Goal: Task Accomplishment & Management: Manage account settings

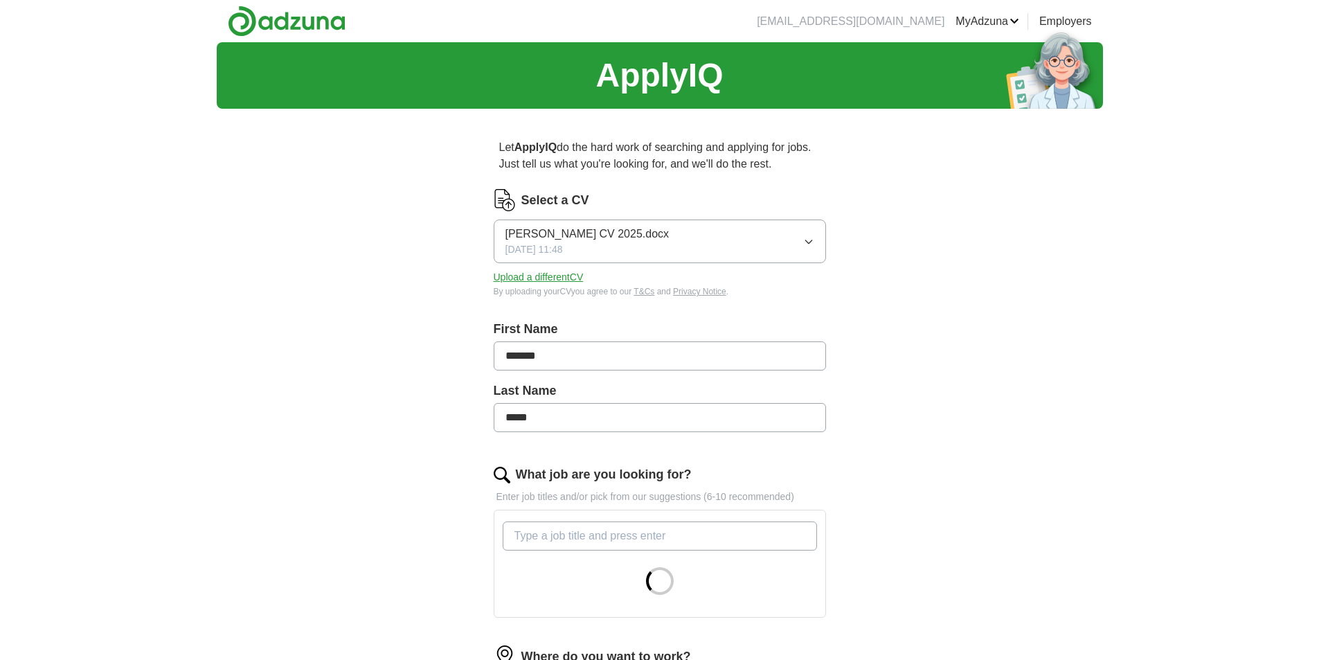
click at [539, 273] on button "Upload a different CV" at bounding box center [539, 277] width 90 height 15
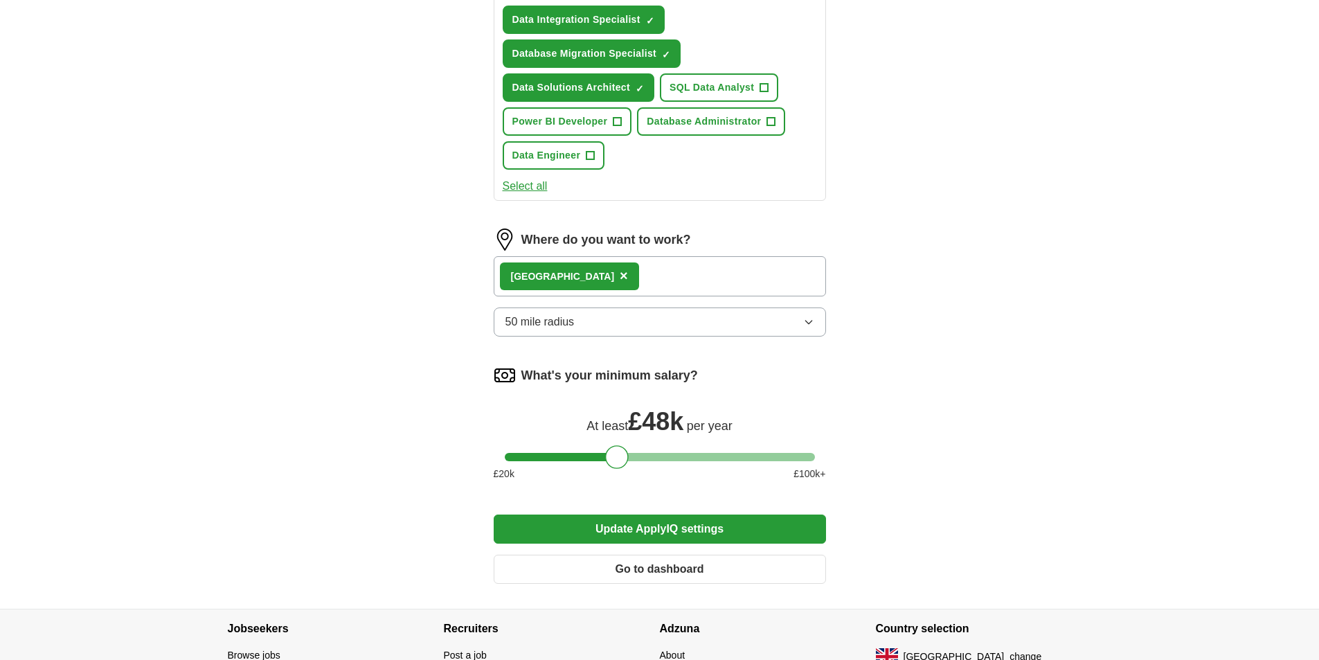
scroll to position [755, 0]
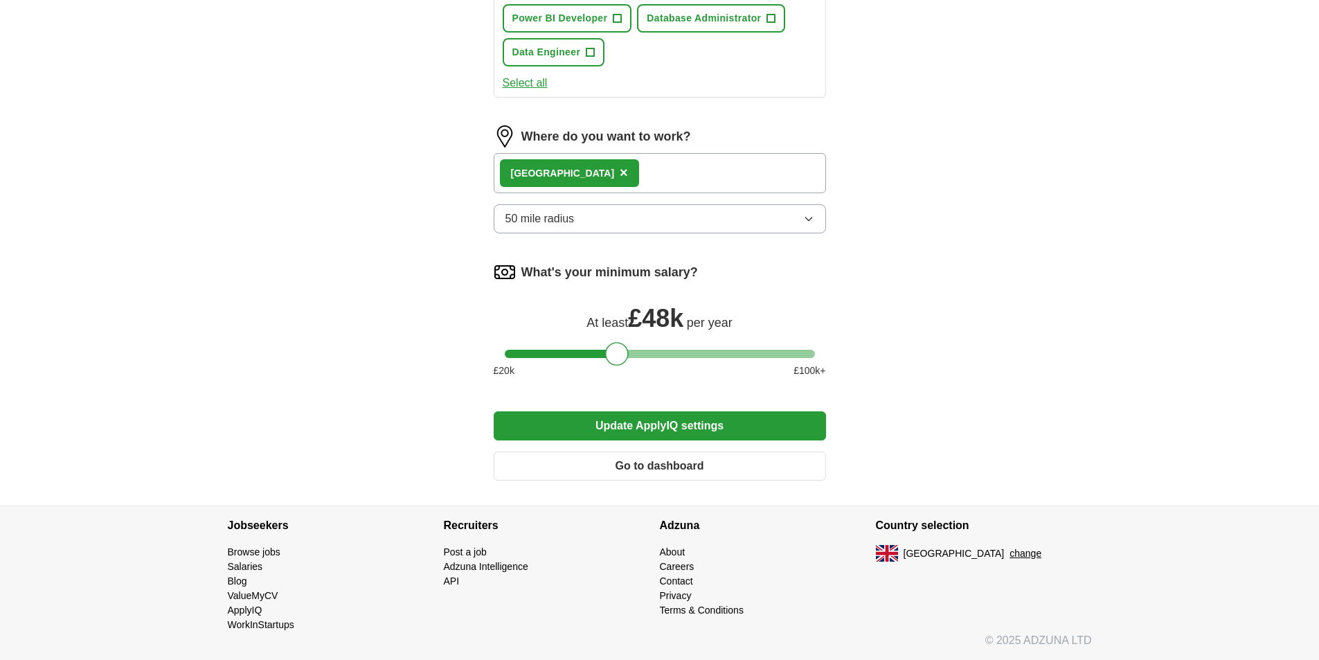
click at [680, 417] on button "Update ApplyIQ settings" at bounding box center [660, 425] width 332 height 29
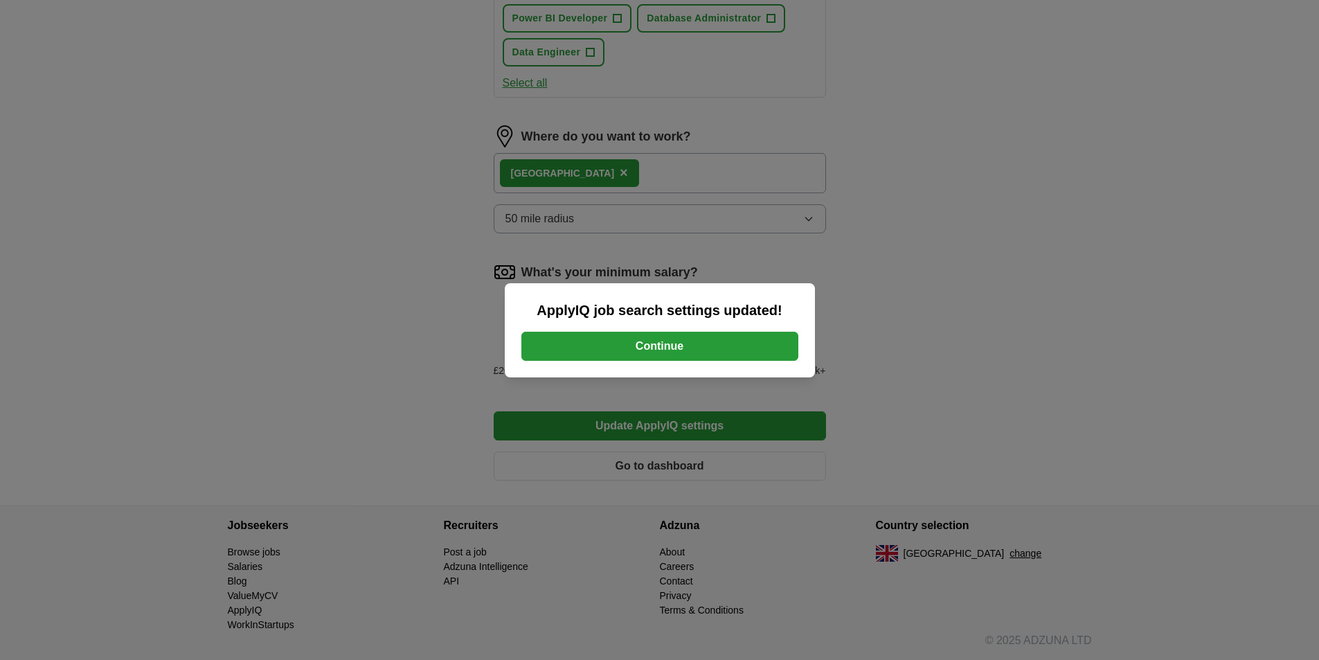
click at [652, 350] on button "Continue" at bounding box center [659, 346] width 277 height 29
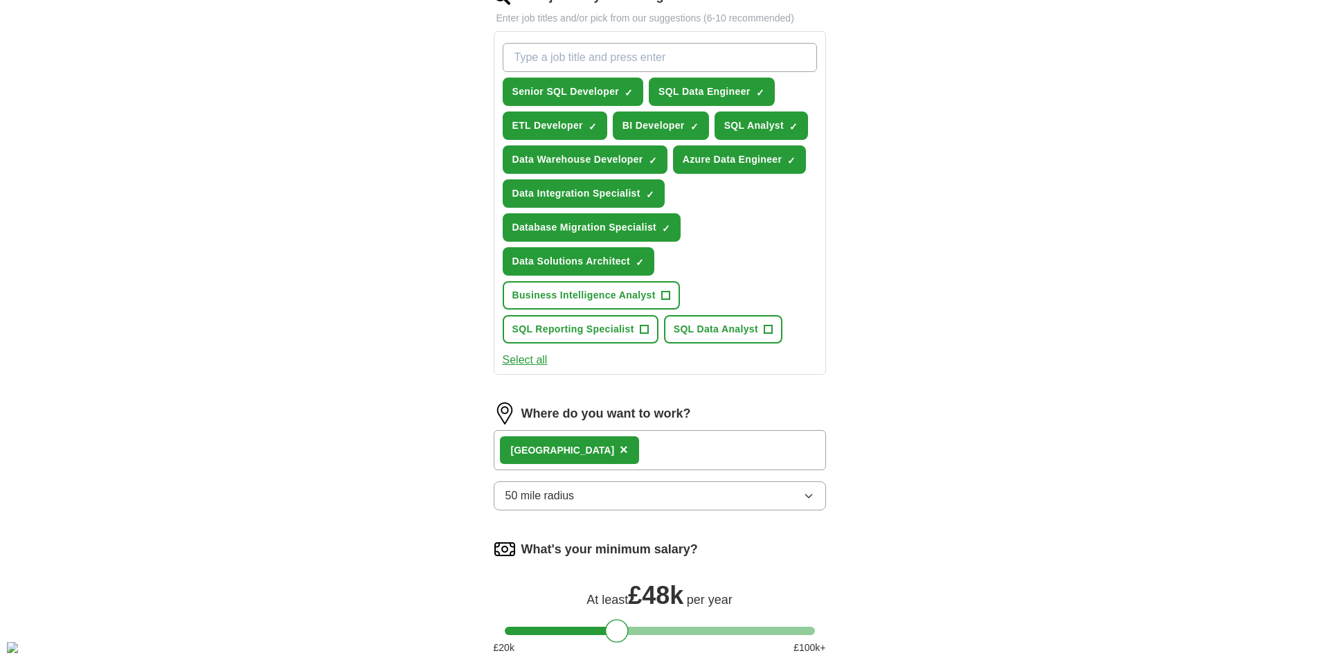
scroll to position [485, 0]
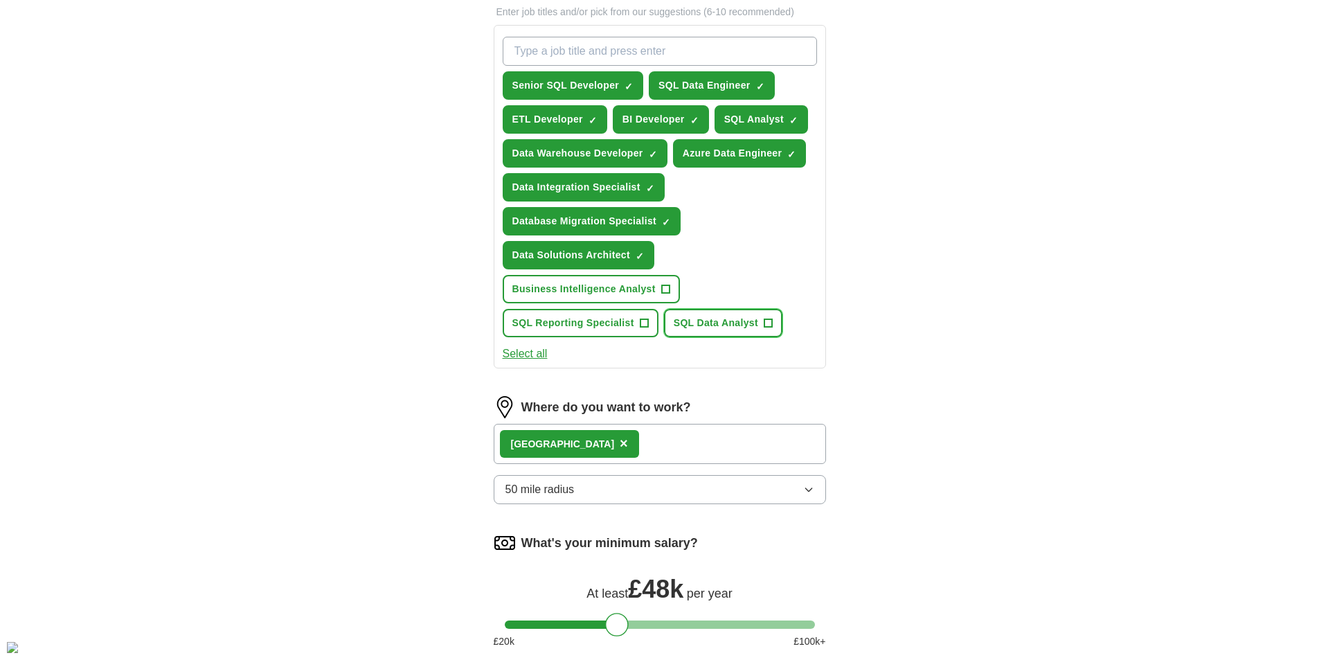
click at [766, 325] on span "+" at bounding box center [767, 323] width 8 height 11
click at [642, 323] on span "+" at bounding box center [644, 323] width 8 height 11
click at [661, 287] on span "+" at bounding box center [665, 288] width 9 height 9
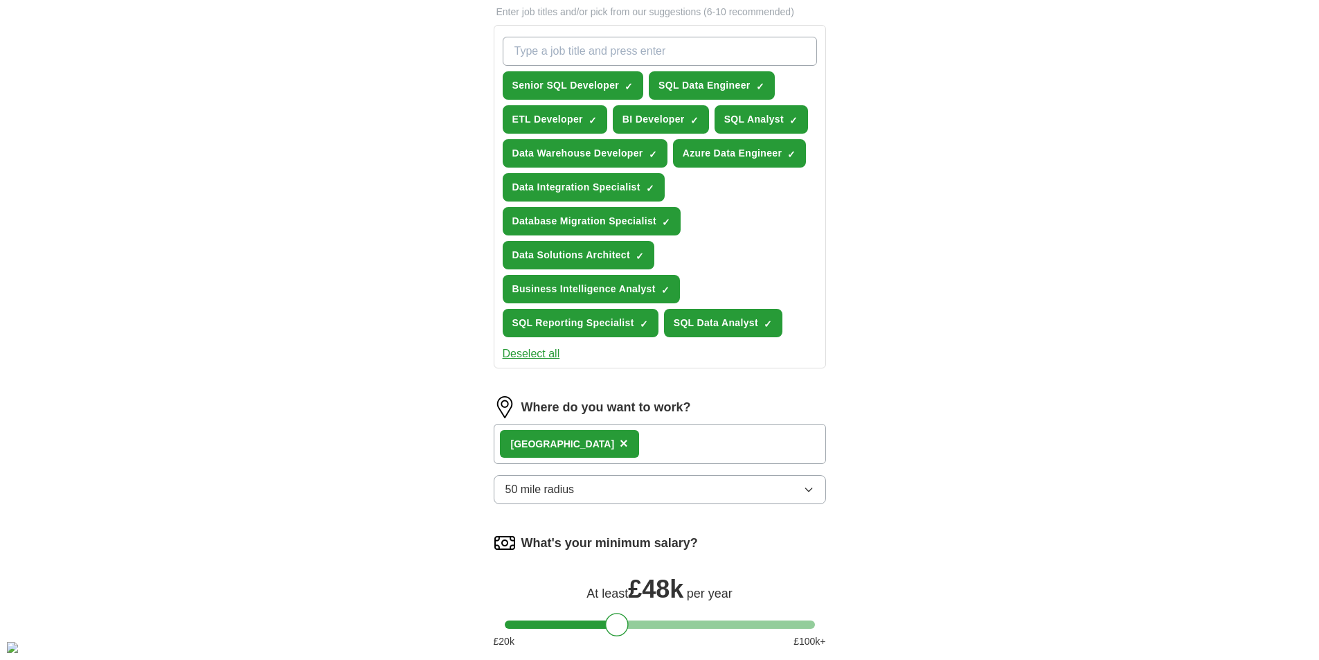
click at [606, 439] on div "London ×" at bounding box center [660, 444] width 332 height 40
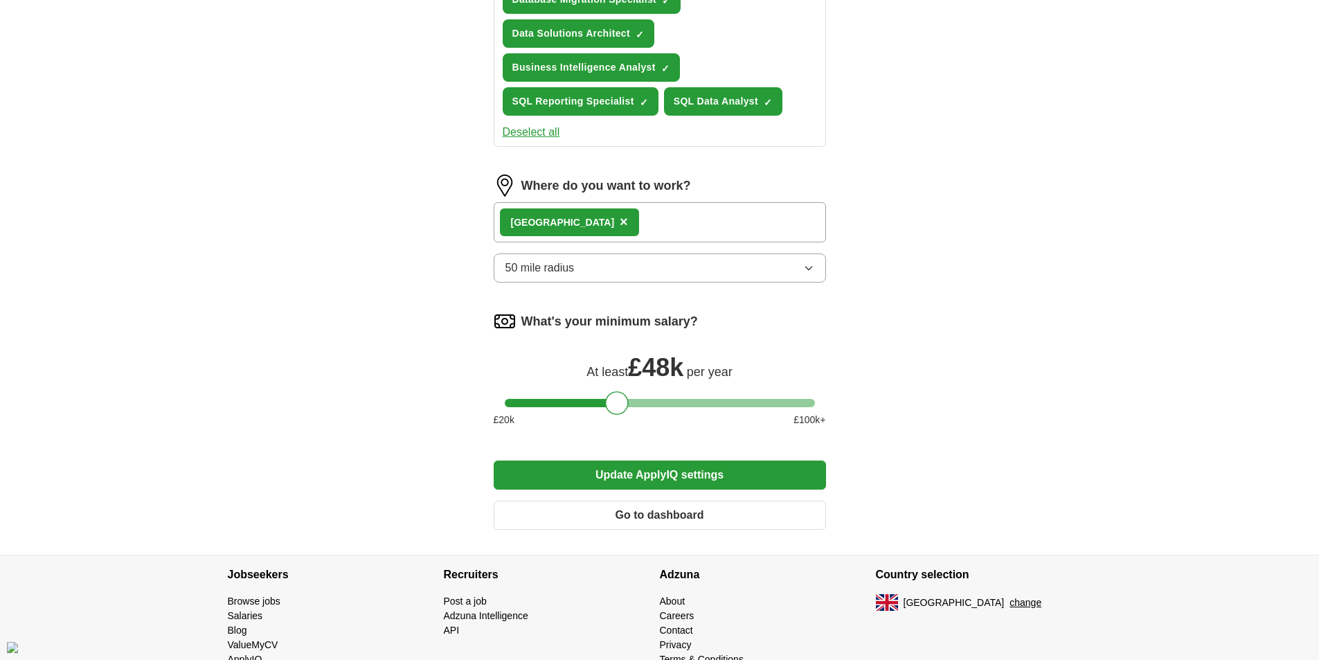
scroll to position [755, 0]
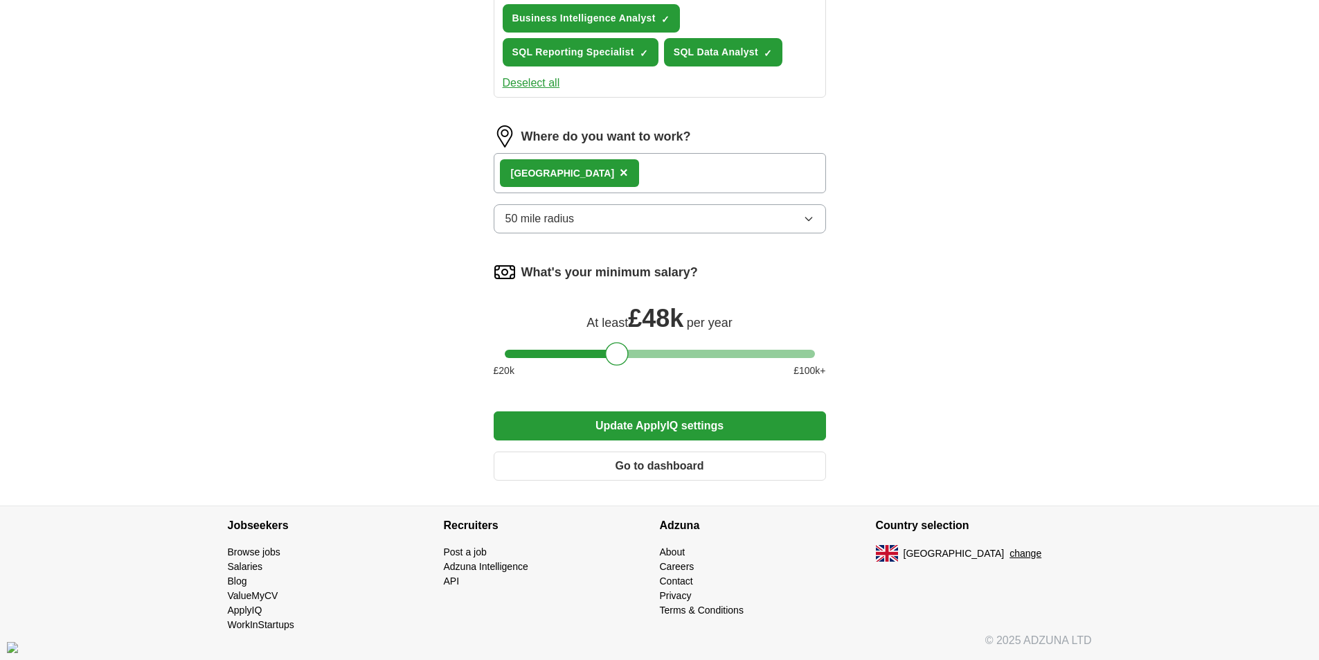
click at [671, 430] on button "Update ApplyIQ settings" at bounding box center [660, 425] width 332 height 29
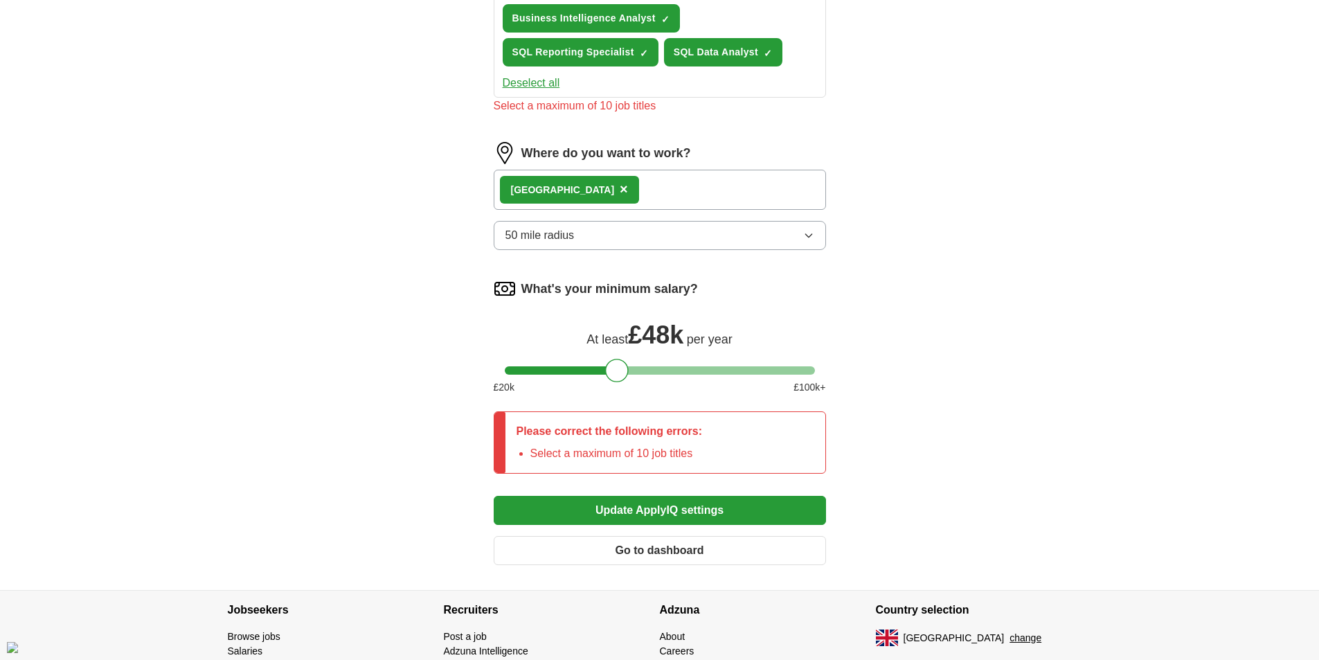
click at [675, 510] on button "Update ApplyIQ settings" at bounding box center [660, 510] width 332 height 29
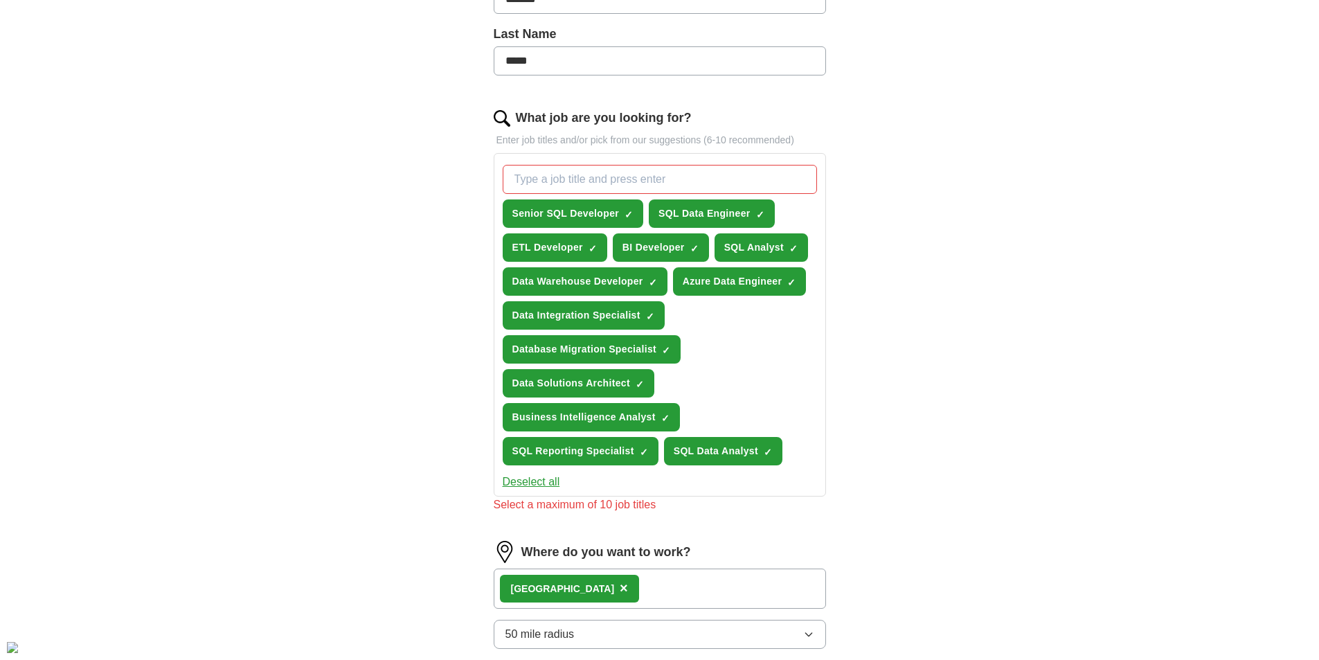
scroll to position [355, 0]
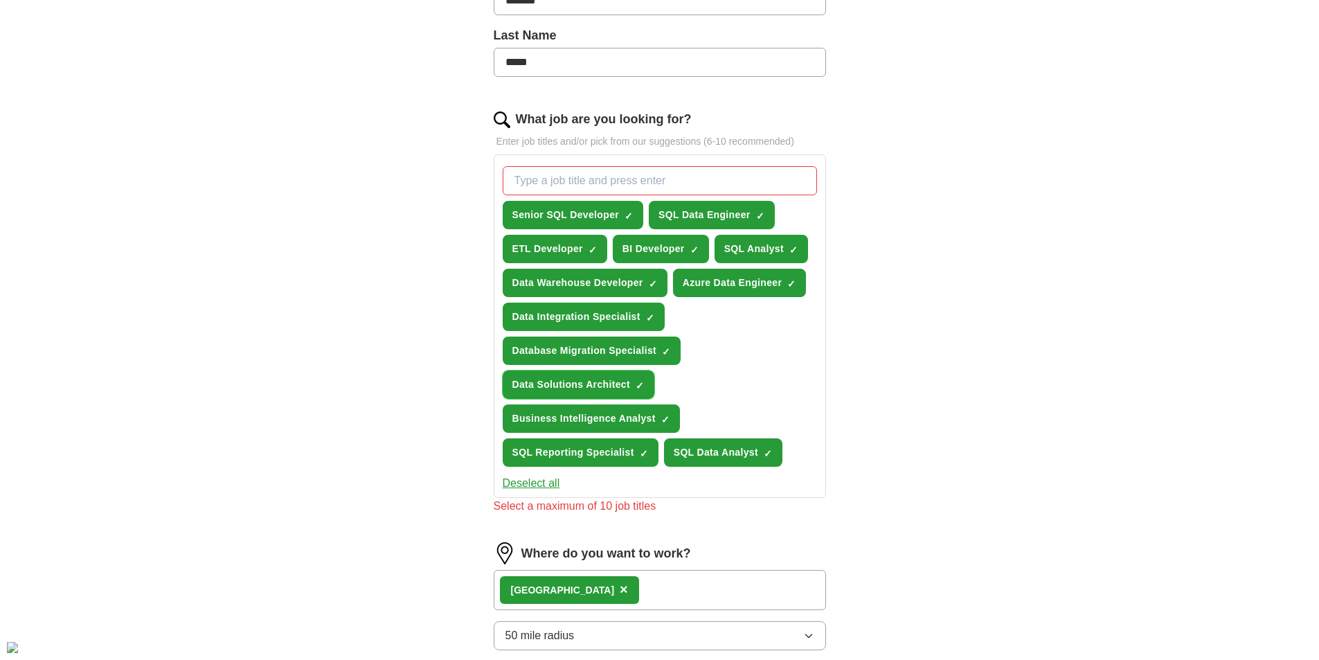
click at [0, 0] on span "×" at bounding box center [0, 0] width 0 height 0
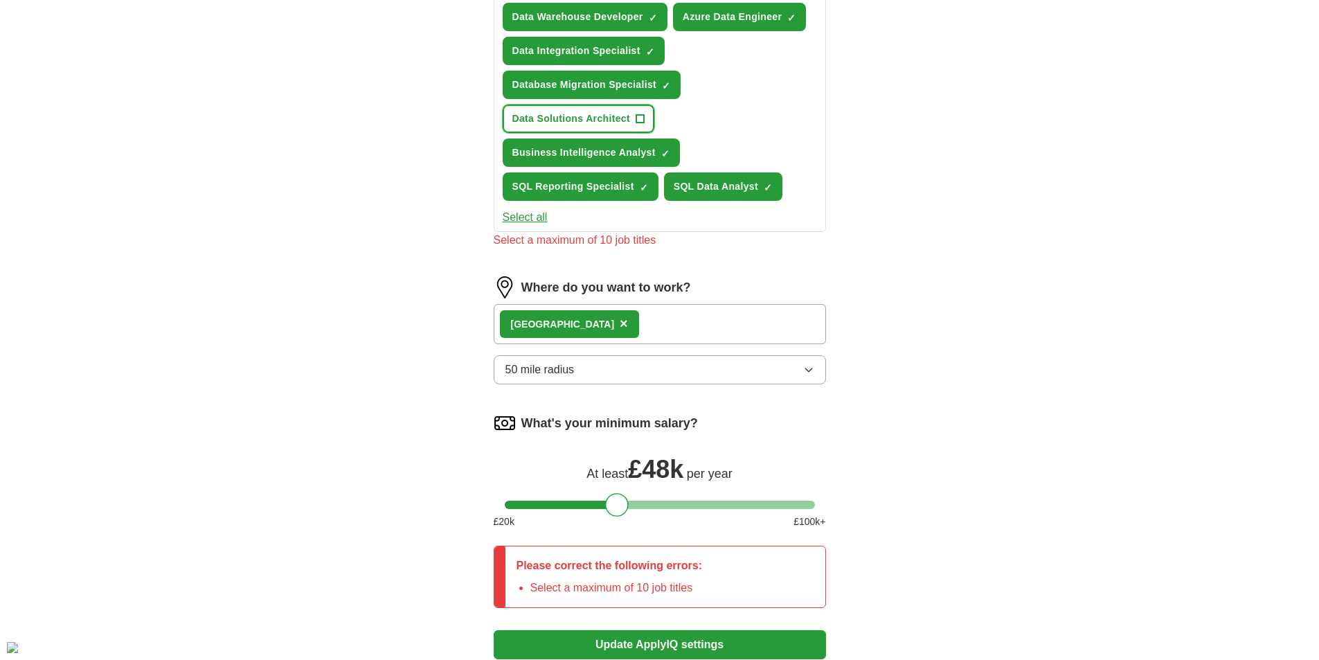
scroll to position [770, 0]
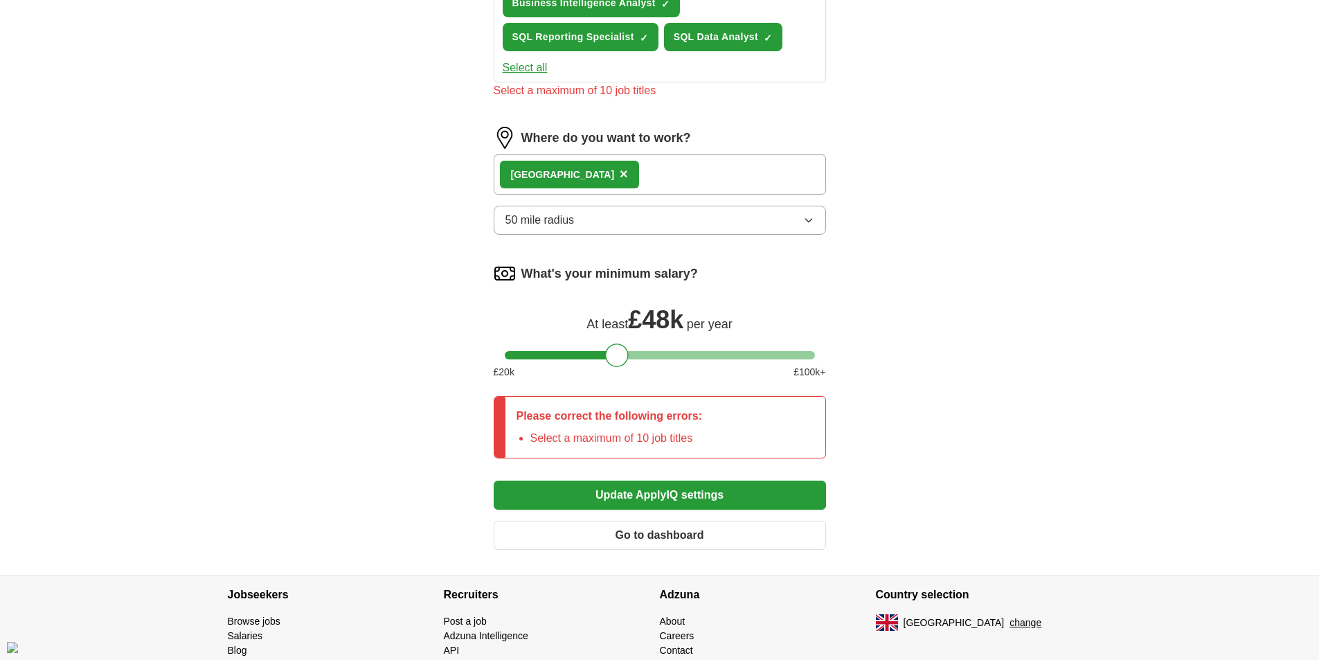
click at [651, 498] on button "Update ApplyIQ settings" at bounding box center [660, 494] width 332 height 29
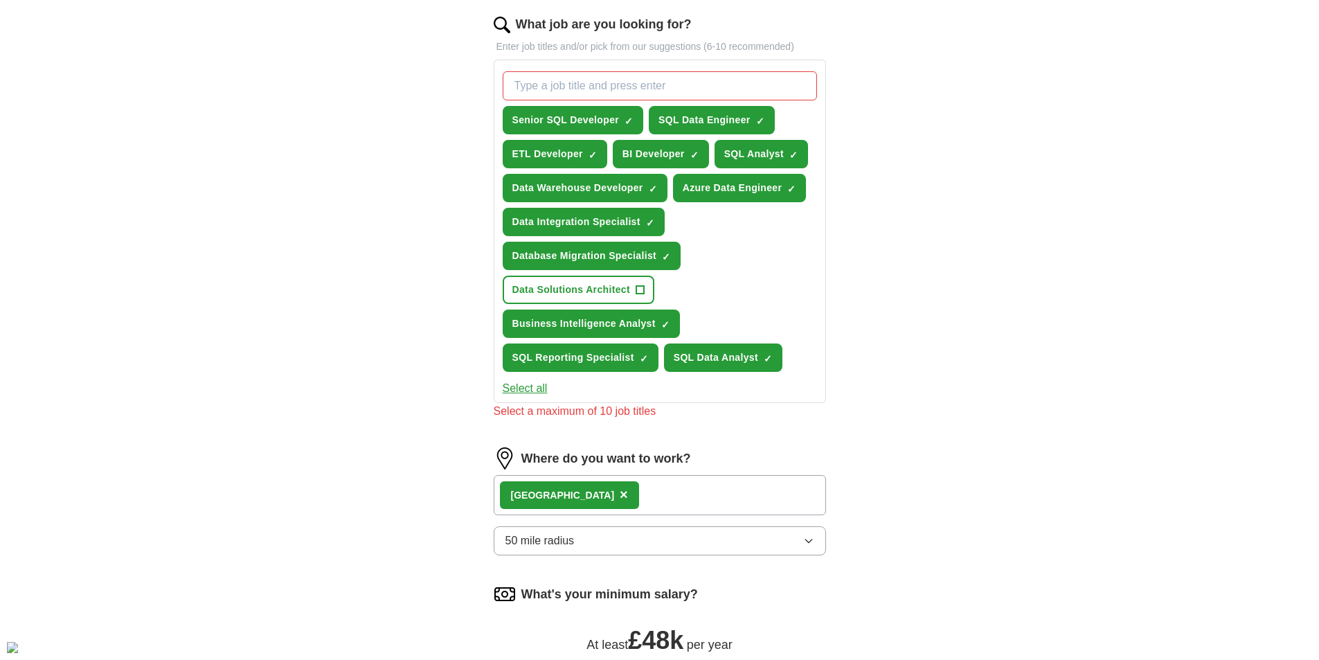
scroll to position [217, 0]
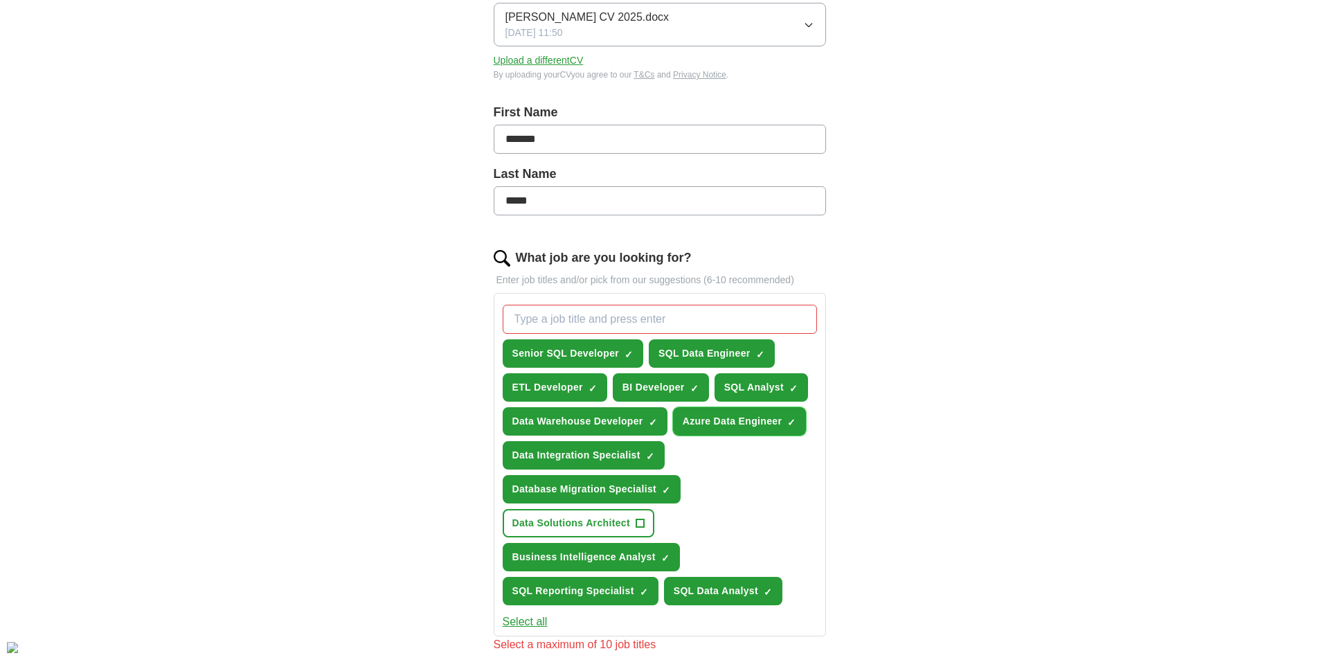
click at [0, 0] on span "×" at bounding box center [0, 0] width 0 height 0
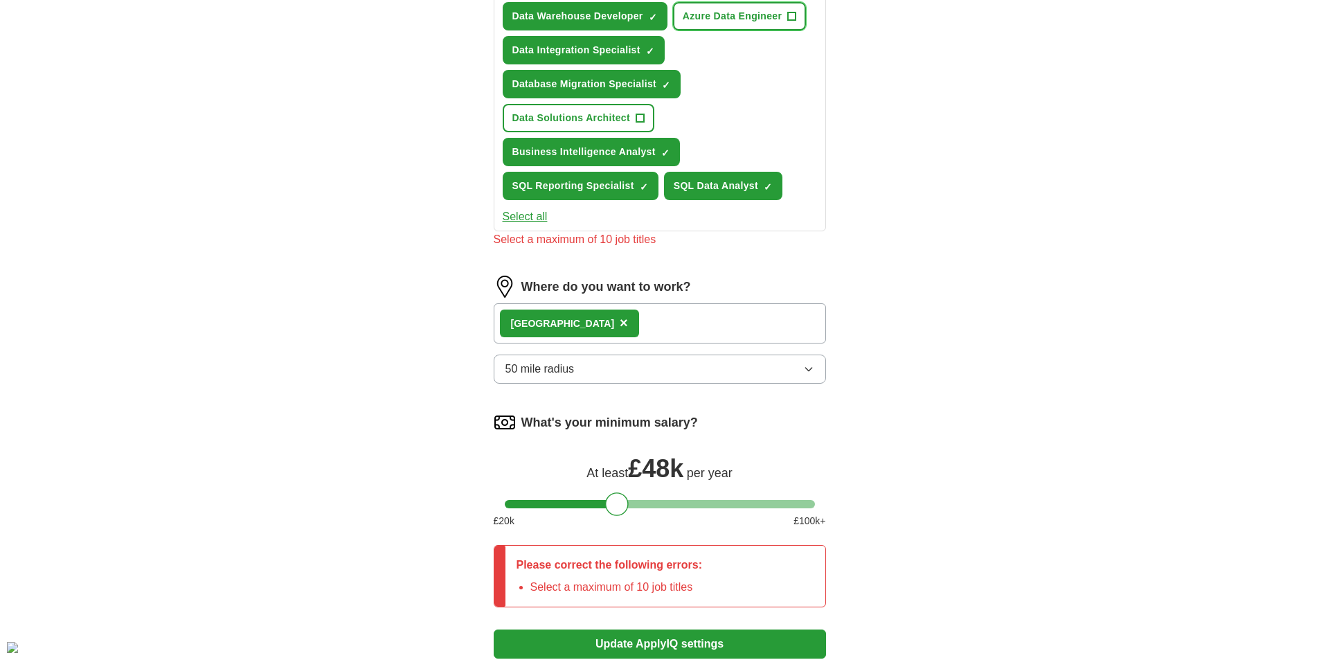
scroll to position [770, 0]
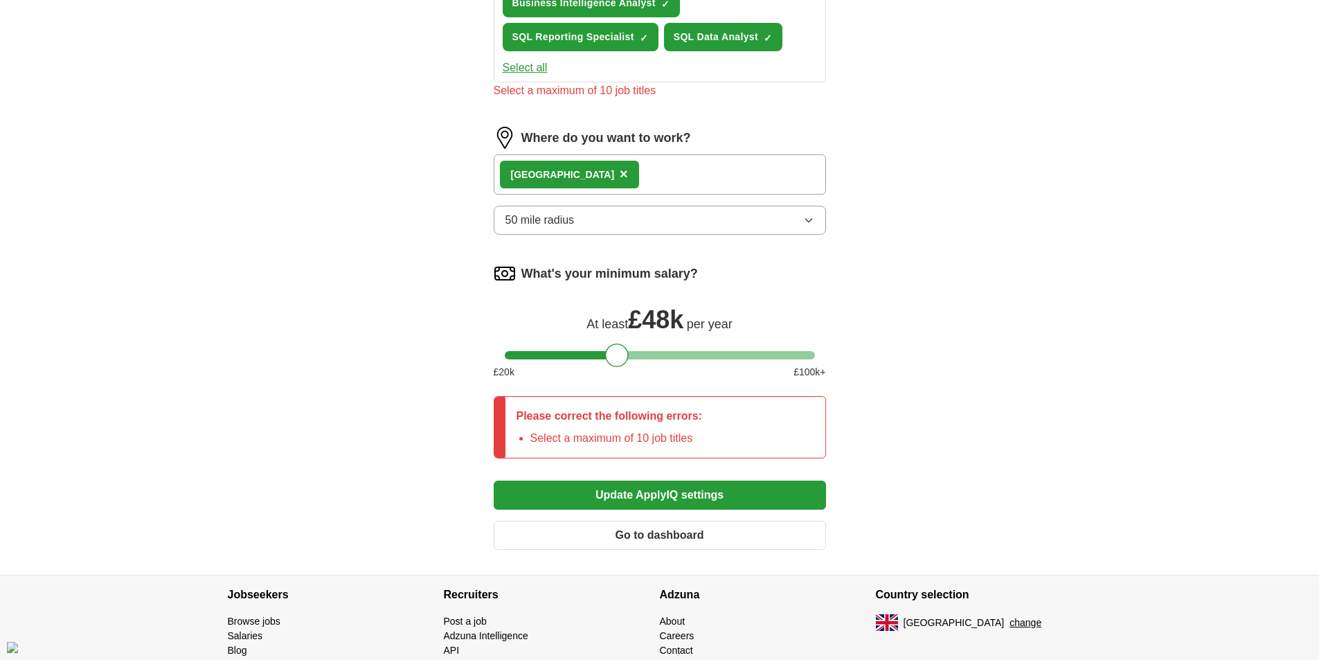
click at [676, 501] on button "Update ApplyIQ settings" at bounding box center [660, 494] width 332 height 29
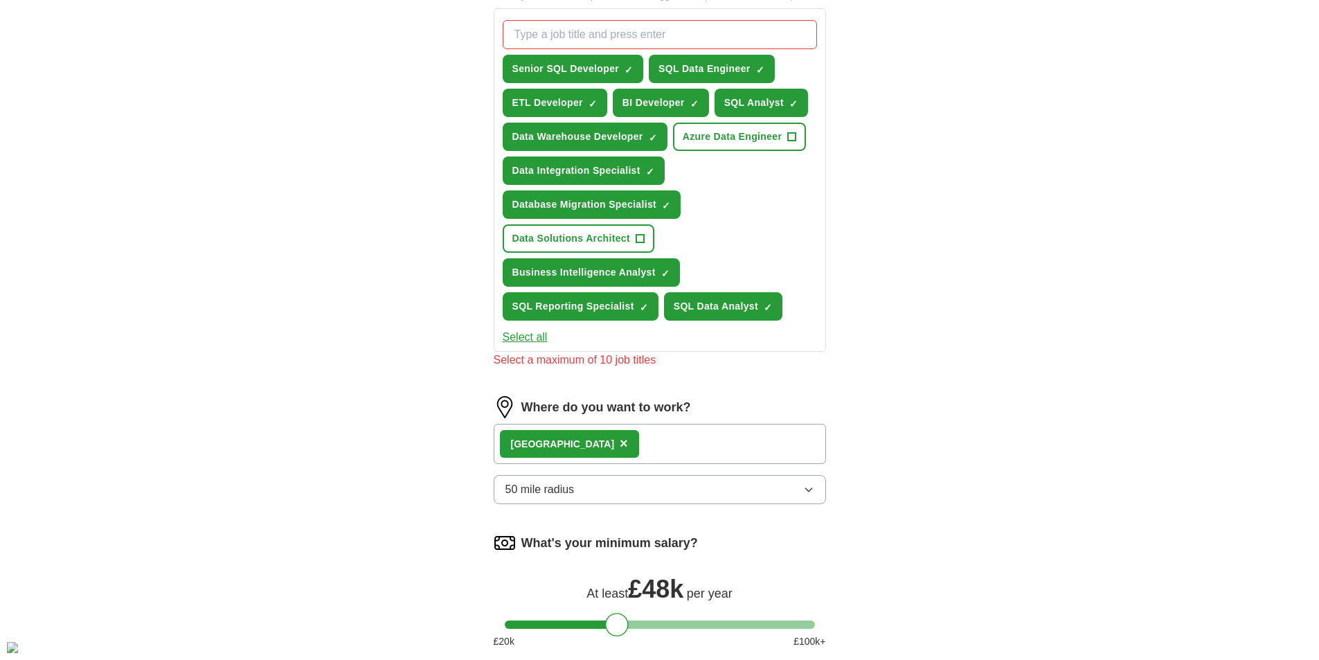
scroll to position [217, 0]
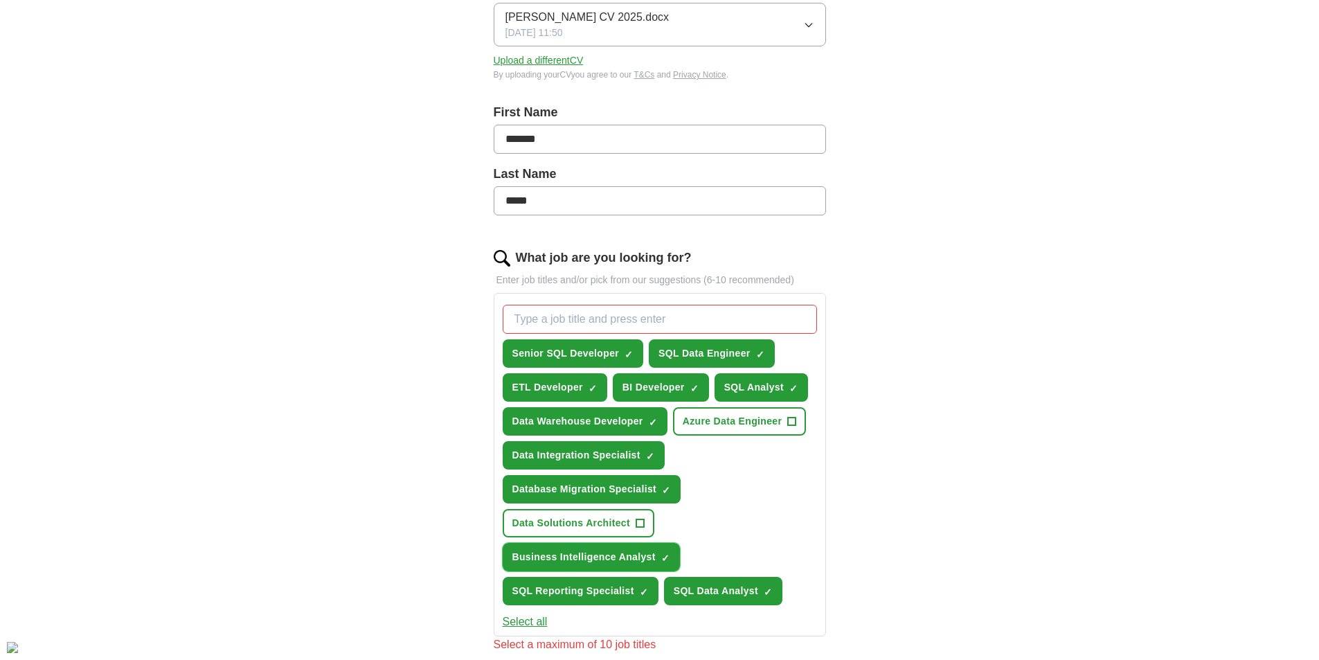
click at [0, 0] on span "×" at bounding box center [0, 0] width 0 height 0
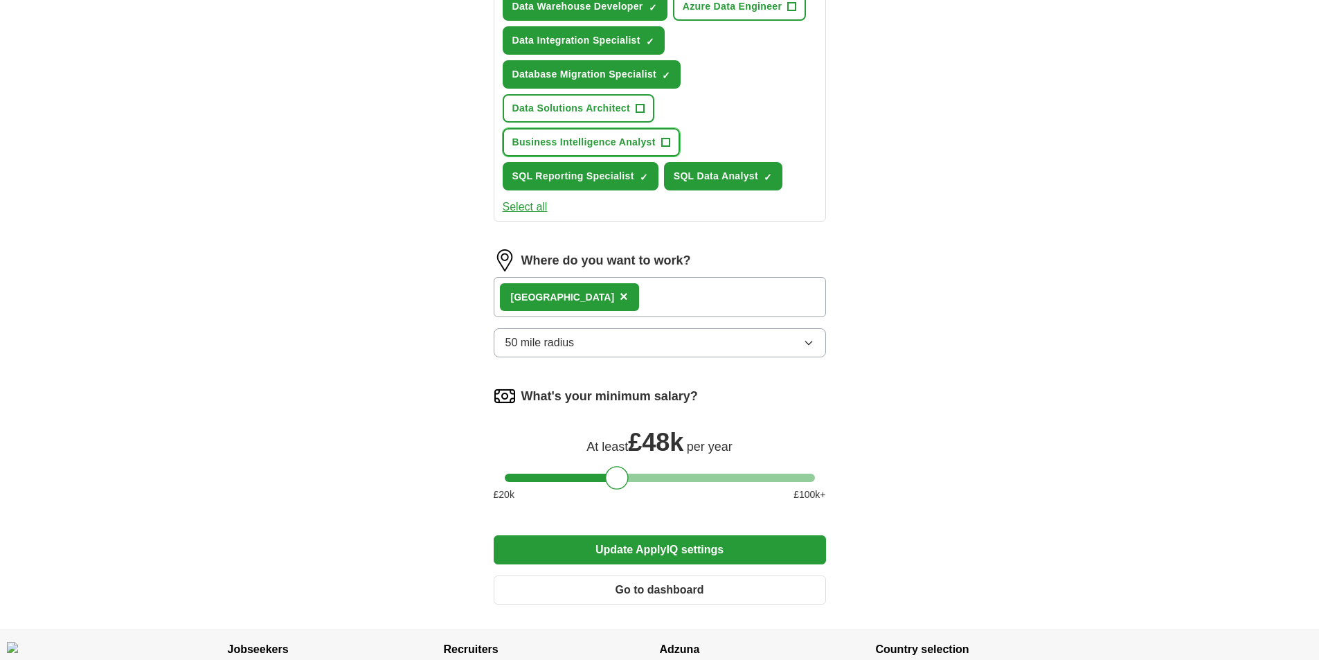
scroll to position [701, 0]
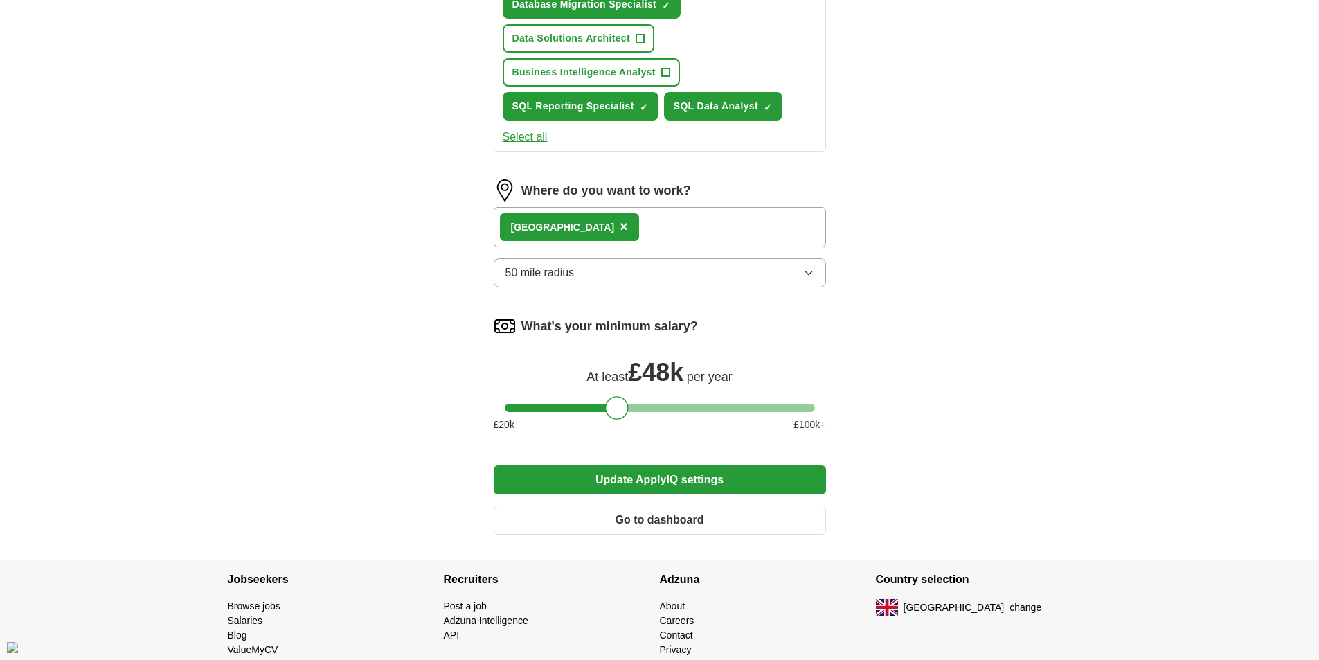
click at [688, 480] on button "Update ApplyIQ settings" at bounding box center [660, 479] width 332 height 29
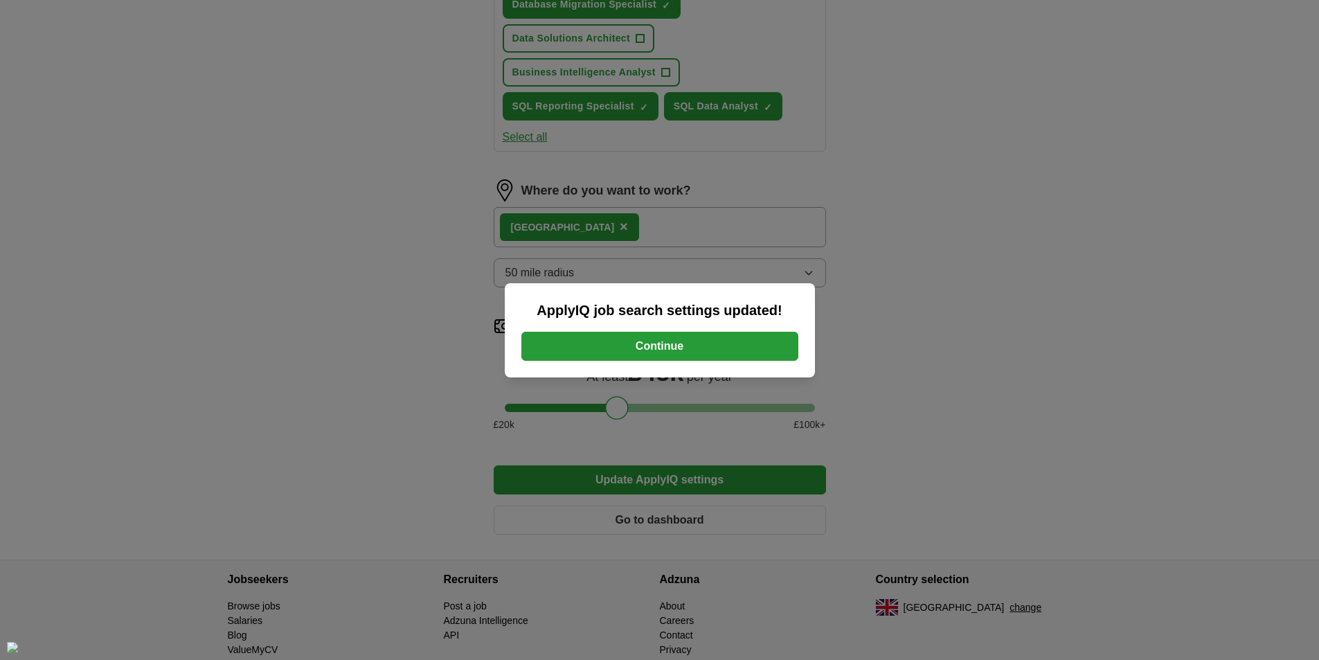
click at [646, 346] on button "Continue" at bounding box center [659, 346] width 277 height 29
